Goal: Find specific page/section: Find specific page/section

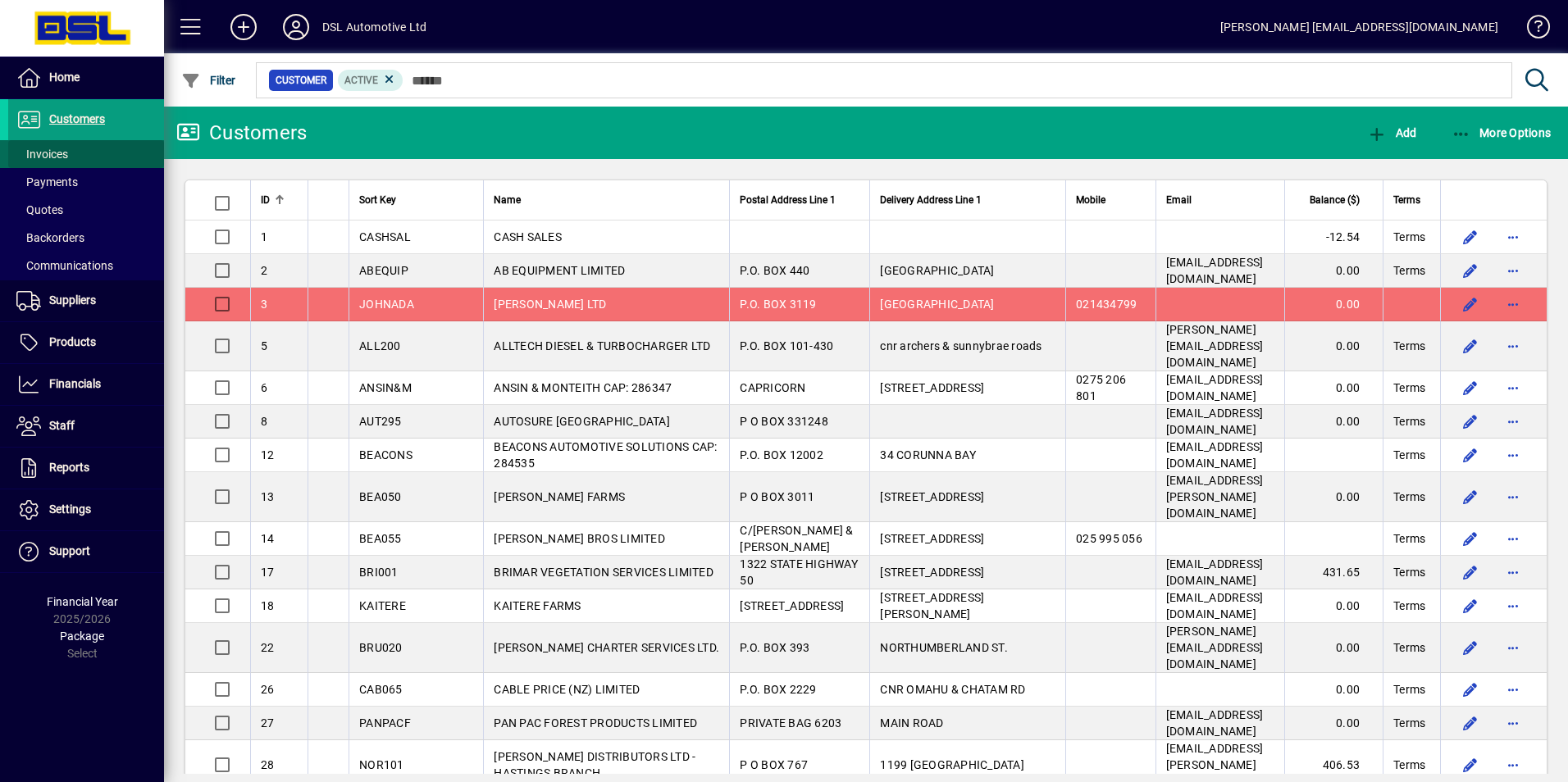
click at [72, 153] on span at bounding box center [86, 155] width 155 height 40
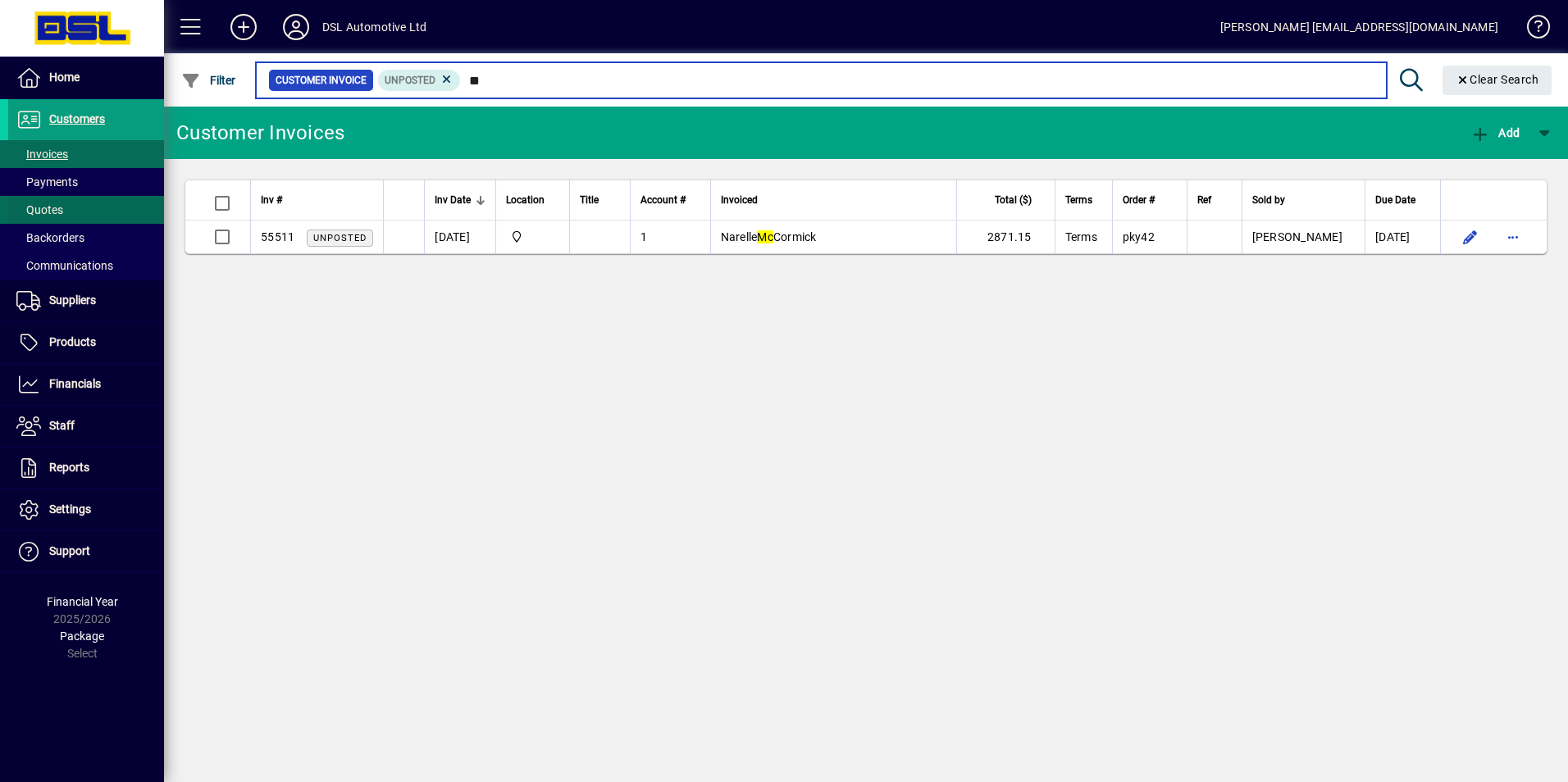
type input "**"
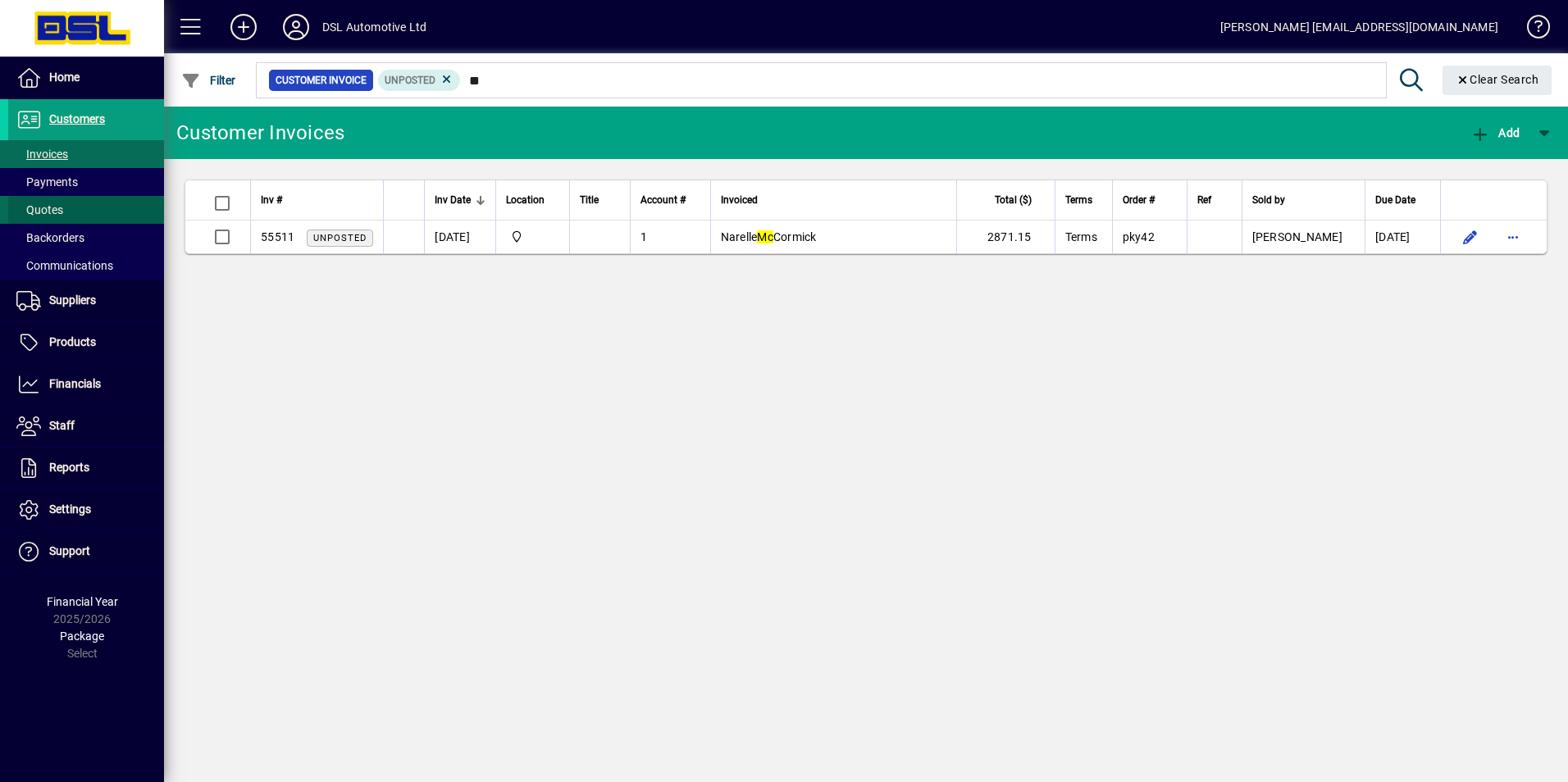
click at [45, 212] on span "Quotes" at bounding box center [40, 210] width 47 height 13
